Goal: Obtain resource: Obtain resource

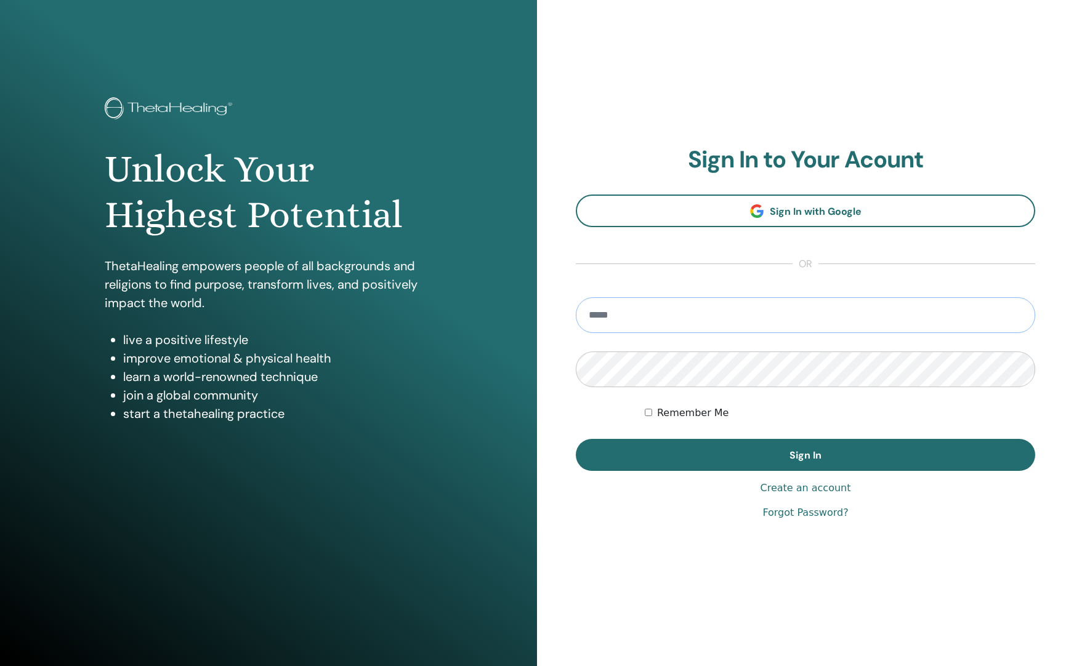
type input "**********"
click at [805, 455] on button "Sign In" at bounding box center [805, 455] width 459 height 32
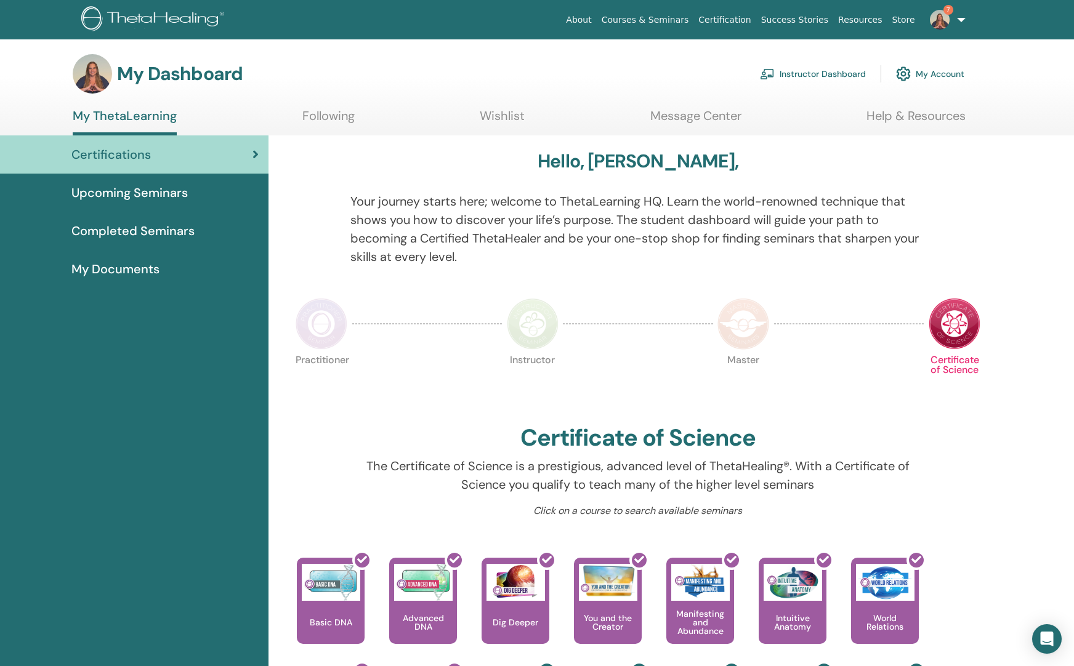
click at [850, 70] on link "Instructor Dashboard" at bounding box center [813, 73] width 106 height 27
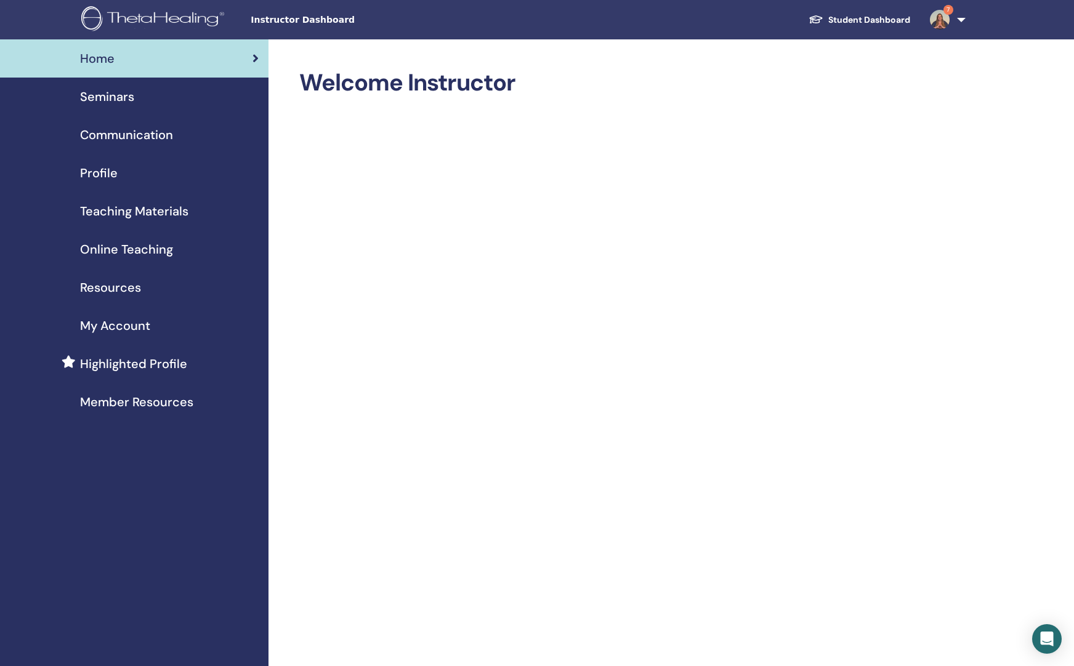
click at [98, 214] on span "Teaching Materials" at bounding box center [134, 211] width 108 height 18
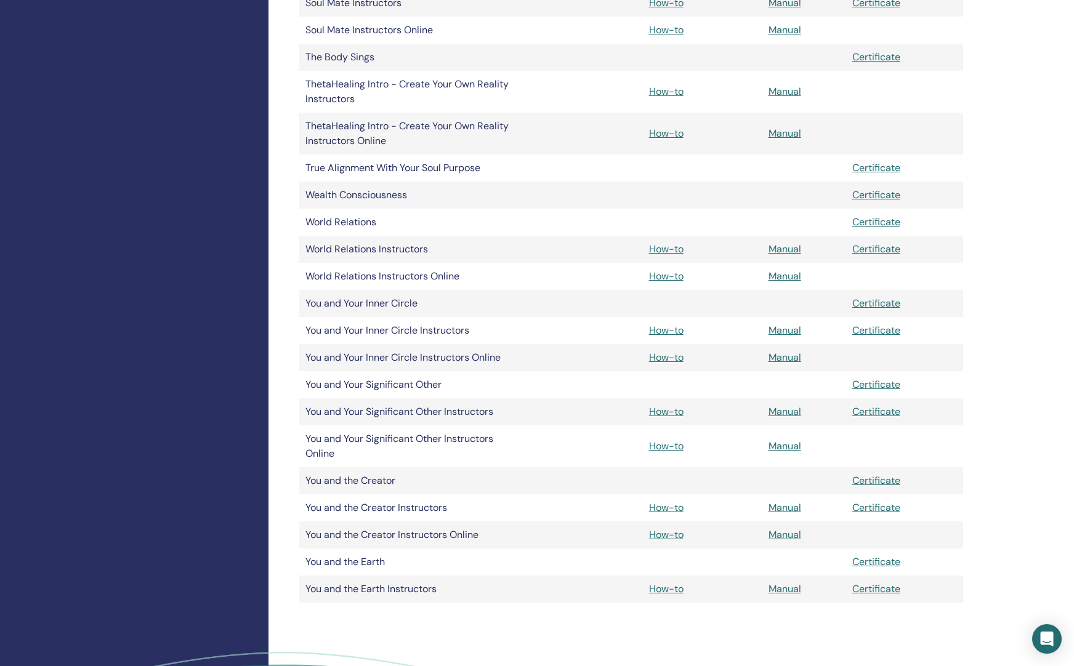
scroll to position [2342, 0]
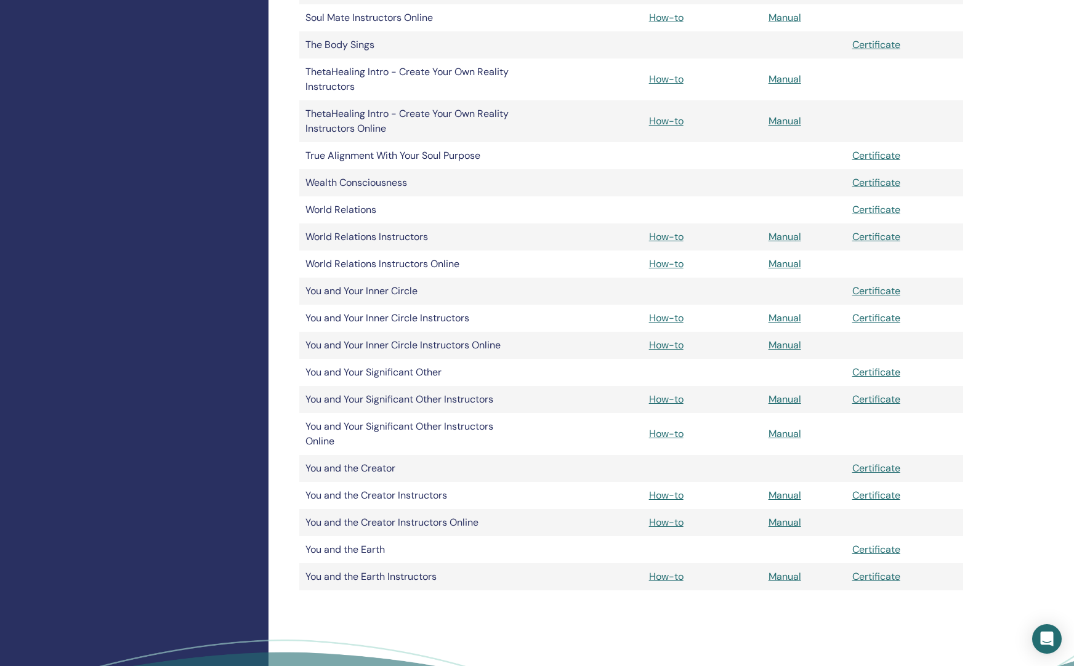
click at [788, 497] on link "Manual" at bounding box center [784, 495] width 33 height 13
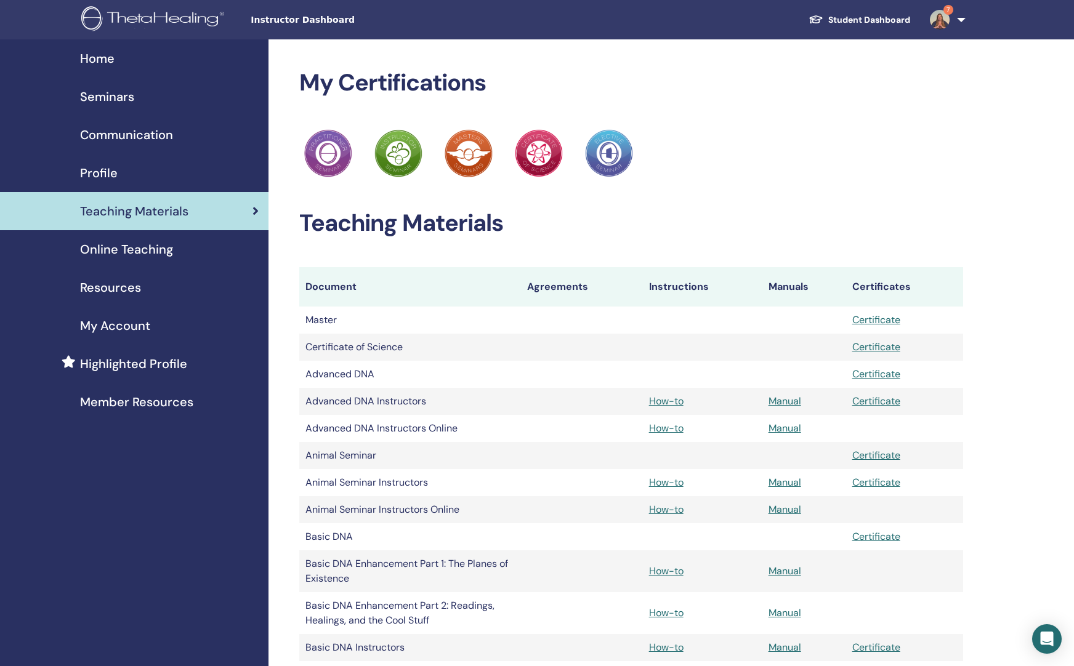
scroll to position [2344, 0]
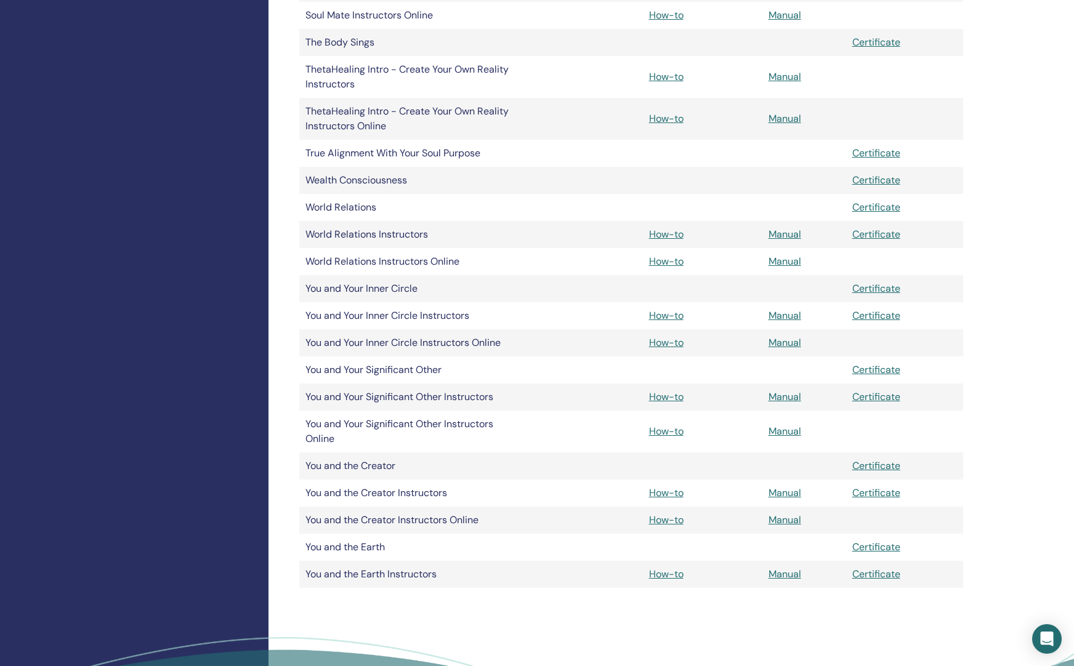
click at [669, 491] on link "How-to" at bounding box center [666, 492] width 34 height 13
